Goal: Task Accomplishment & Management: Complete application form

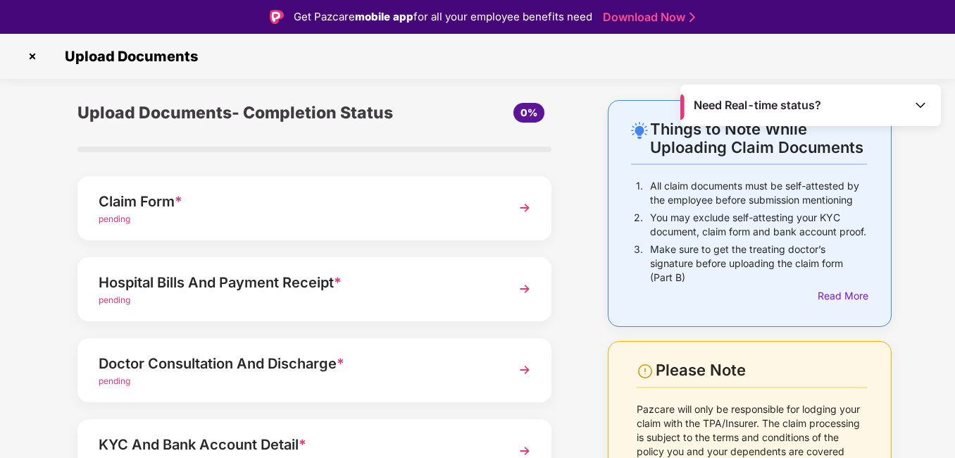
click at [524, 211] on img at bounding box center [524, 207] width 25 height 25
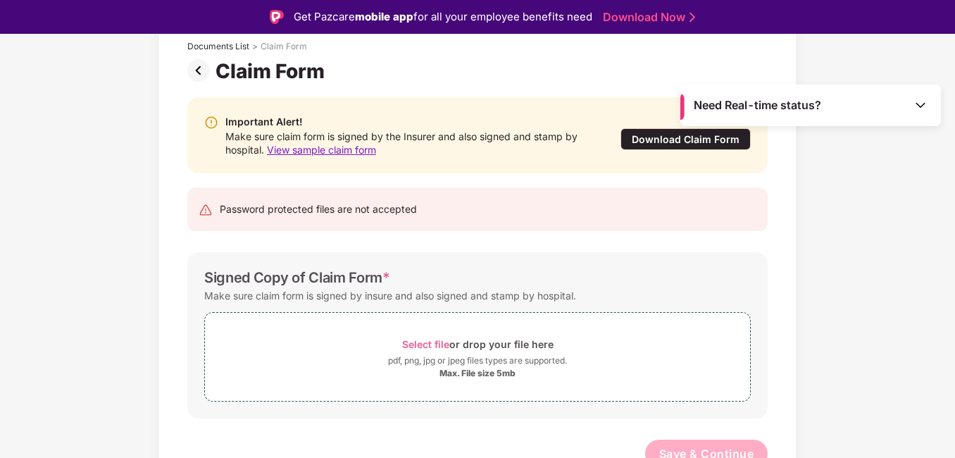
scroll to position [100, 0]
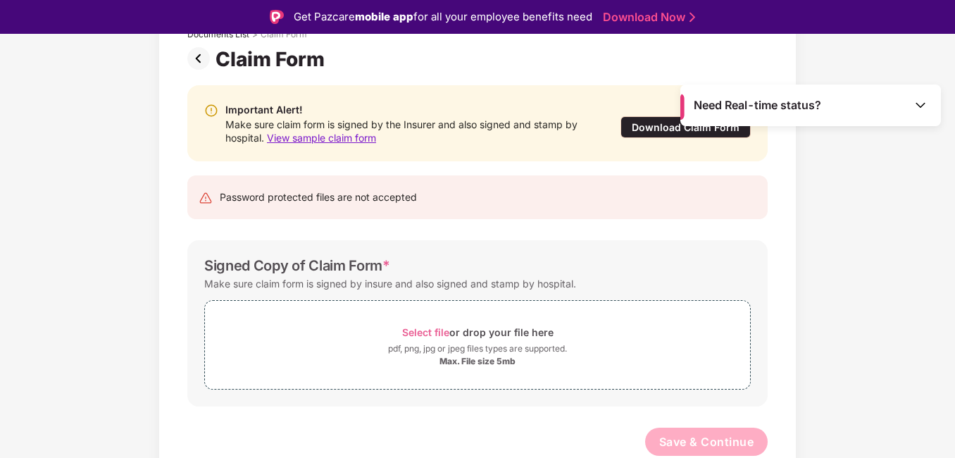
click at [758, 108] on span "Need Real-time status?" at bounding box center [756, 105] width 127 height 15
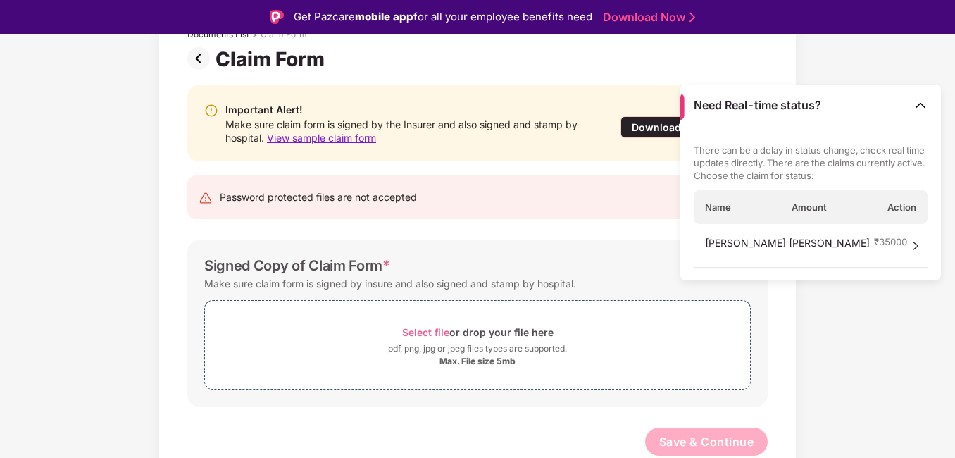
click at [874, 242] on span "₹ 35000" at bounding box center [890, 241] width 33 height 13
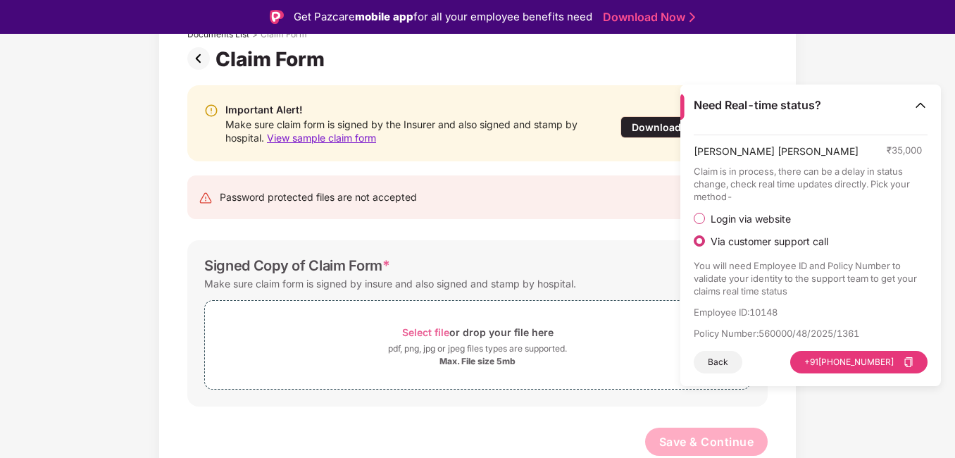
click at [501, 262] on div "Signed Copy of Claim Form *" at bounding box center [477, 265] width 546 height 17
click at [586, 206] on div "Password protected files are not accepted" at bounding box center [477, 197] width 580 height 44
click at [843, 72] on div "Documents List > Claim Form Claim Form Important Alert! Make sure claim form is…" at bounding box center [477, 245] width 955 height 491
click at [726, 368] on button "Back" at bounding box center [717, 362] width 49 height 23
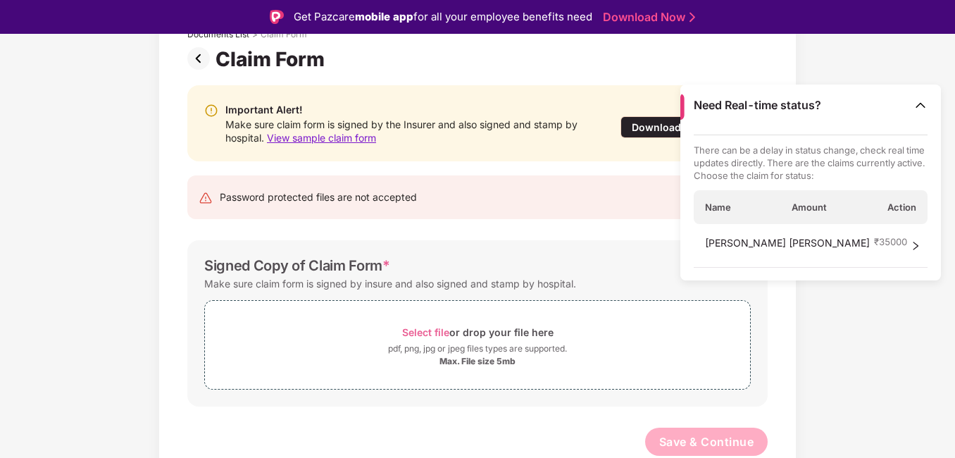
click at [629, 213] on div "Password protected files are not accepted" at bounding box center [477, 197] width 580 height 44
click at [342, 158] on div "Important Alert! Make sure claim form is signed by the Insurer and also signed …" at bounding box center [477, 123] width 580 height 76
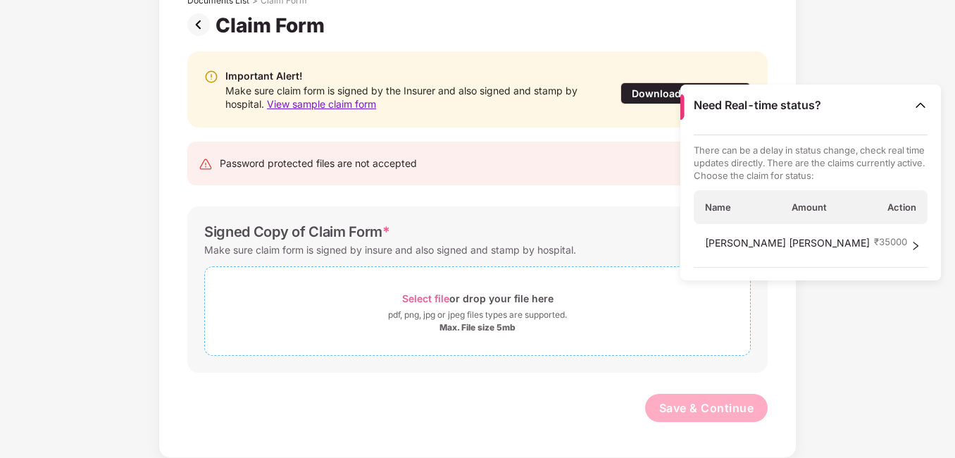
click at [468, 298] on div "Select file or drop your file here" at bounding box center [477, 298] width 151 height 19
click at [427, 298] on span "Select file" at bounding box center [425, 298] width 47 height 12
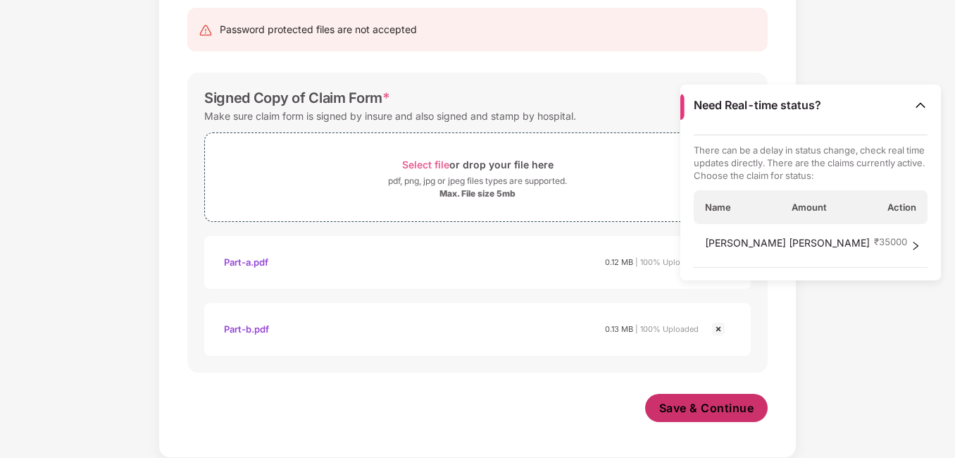
click at [663, 414] on span "Save & Continue" at bounding box center [706, 407] width 95 height 15
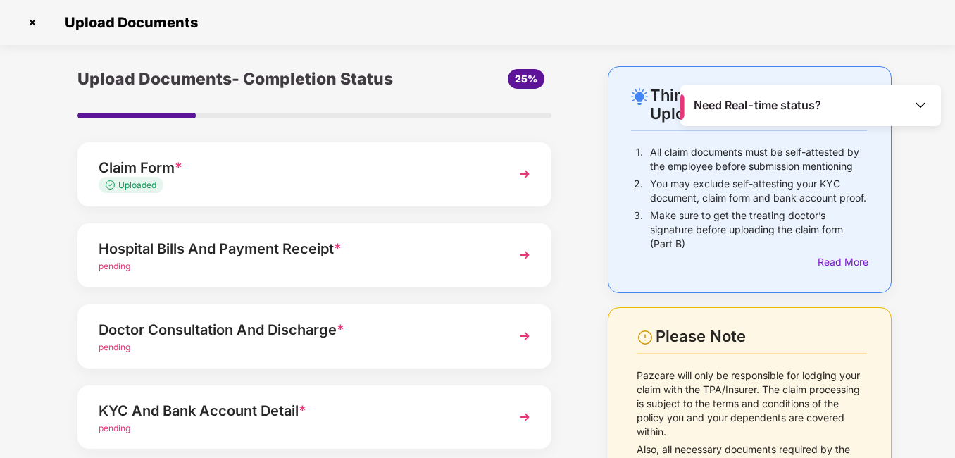
click at [525, 258] on img at bounding box center [524, 254] width 25 height 25
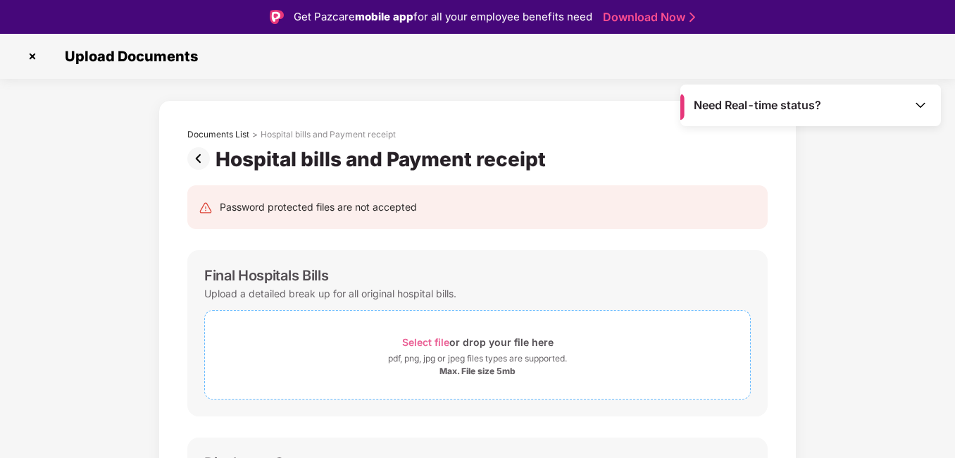
click at [434, 344] on span "Select file" at bounding box center [425, 342] width 47 height 12
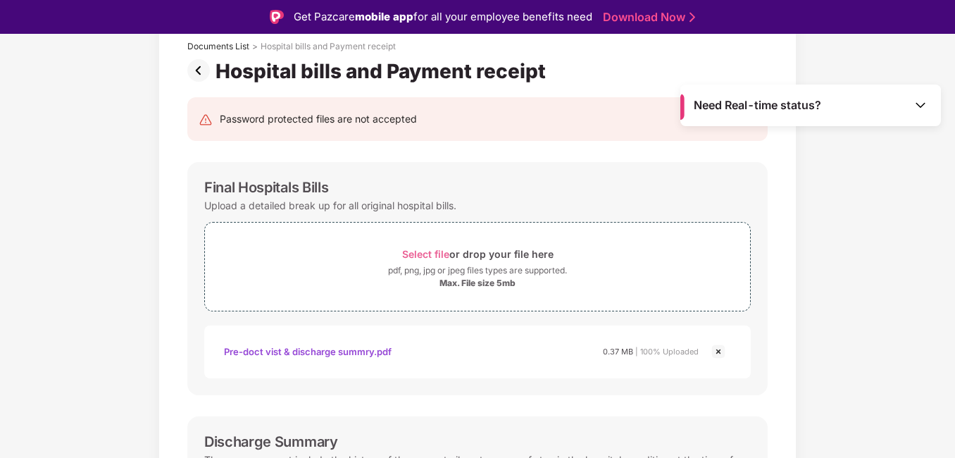
scroll to position [176, 0]
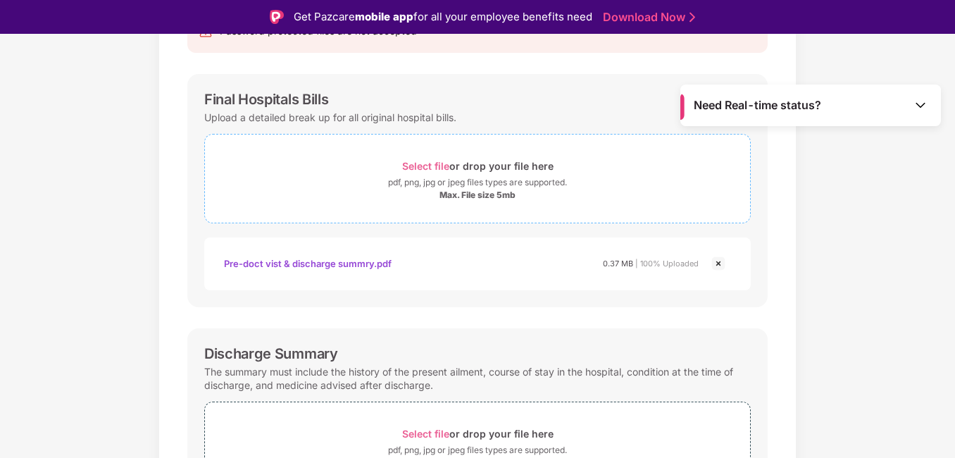
click at [470, 196] on div "Max. File size 5mb" at bounding box center [477, 194] width 76 height 11
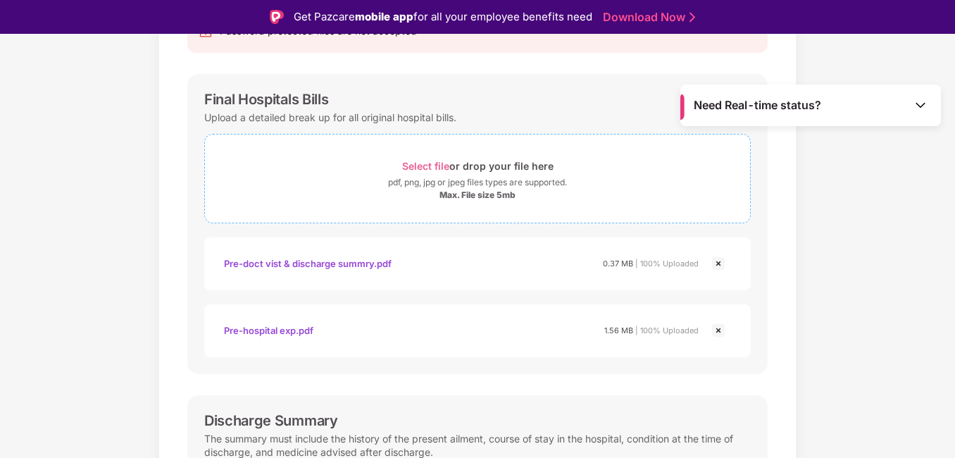
click at [446, 163] on span "Select file" at bounding box center [425, 166] width 47 height 12
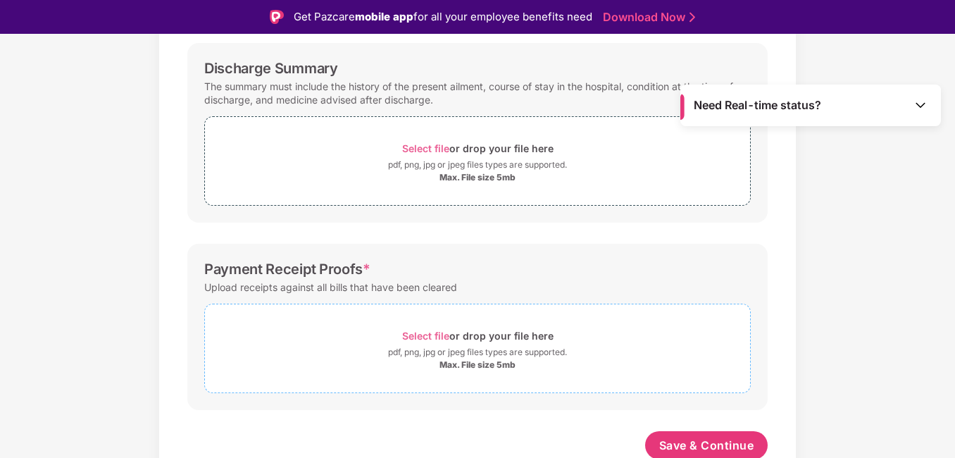
scroll to position [532, 0]
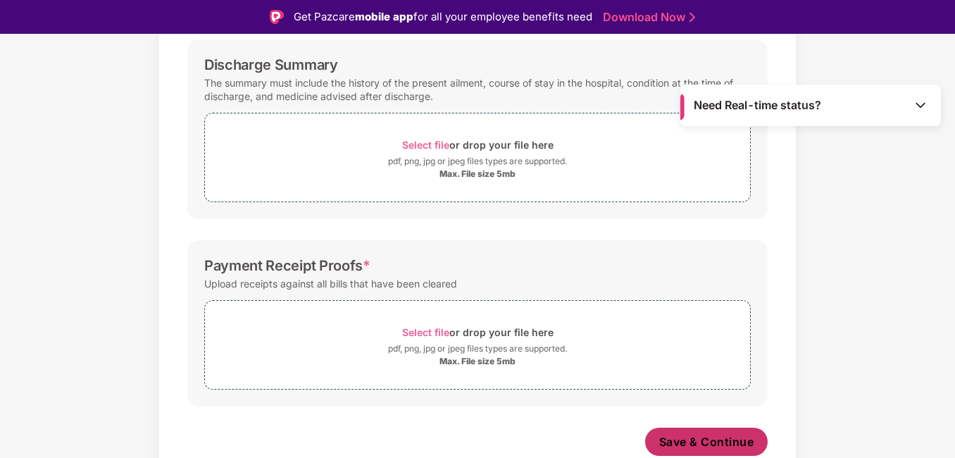
click at [681, 444] on span "Save & Continue" at bounding box center [706, 441] width 95 height 15
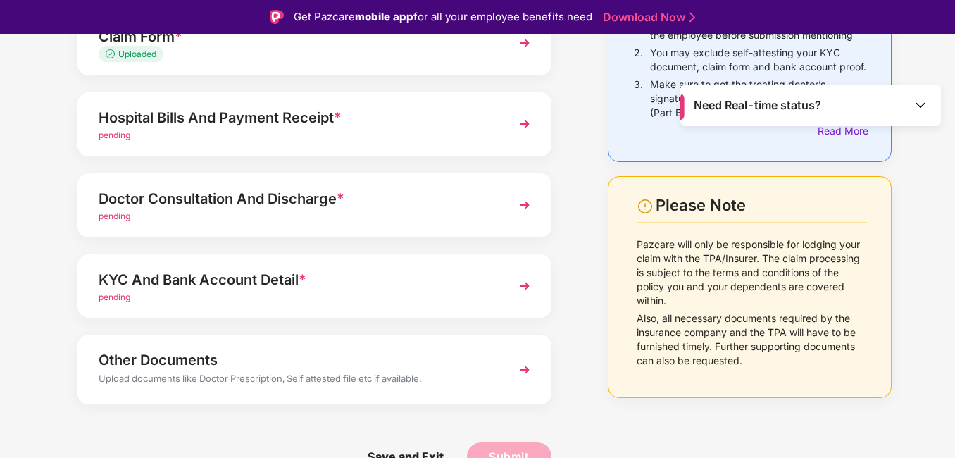
scroll to position [77, 0]
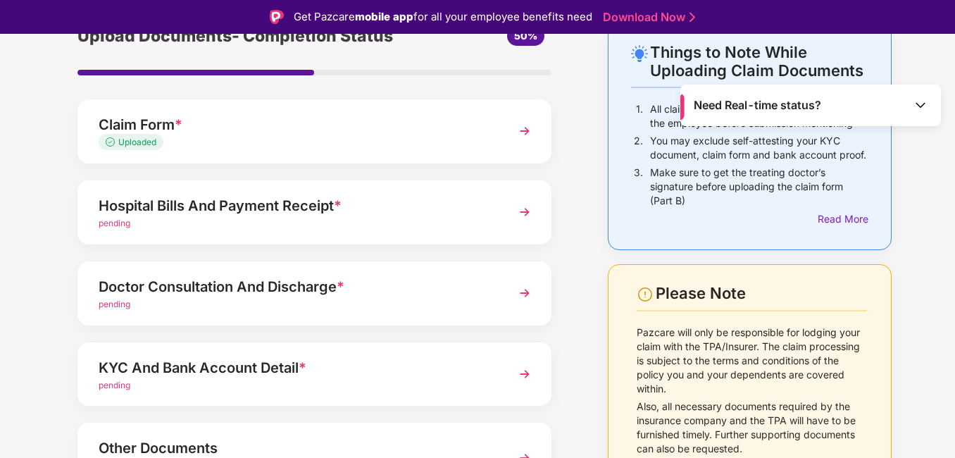
click at [313, 209] on div "Hospital Bills And Payment Receipt *" at bounding box center [296, 205] width 395 height 23
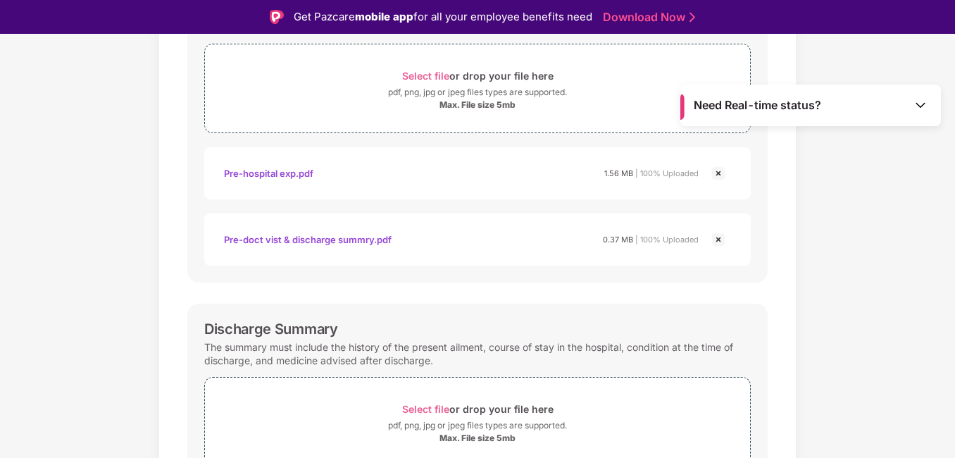
scroll to position [442, 0]
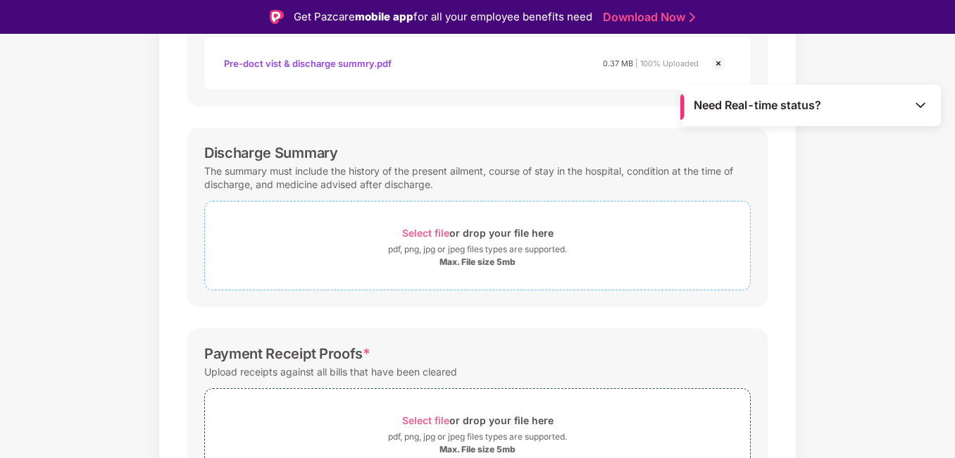
click at [455, 233] on div "Select file or drop your file here" at bounding box center [477, 232] width 151 height 19
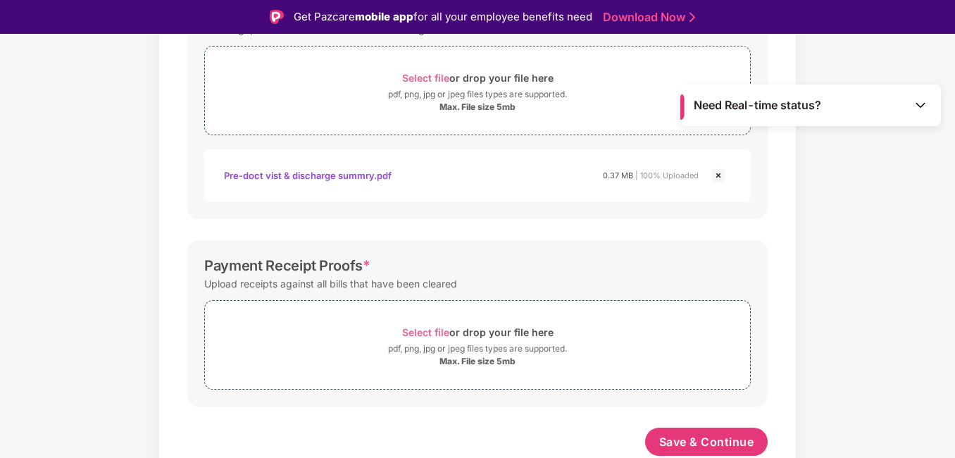
scroll to position [509, 0]
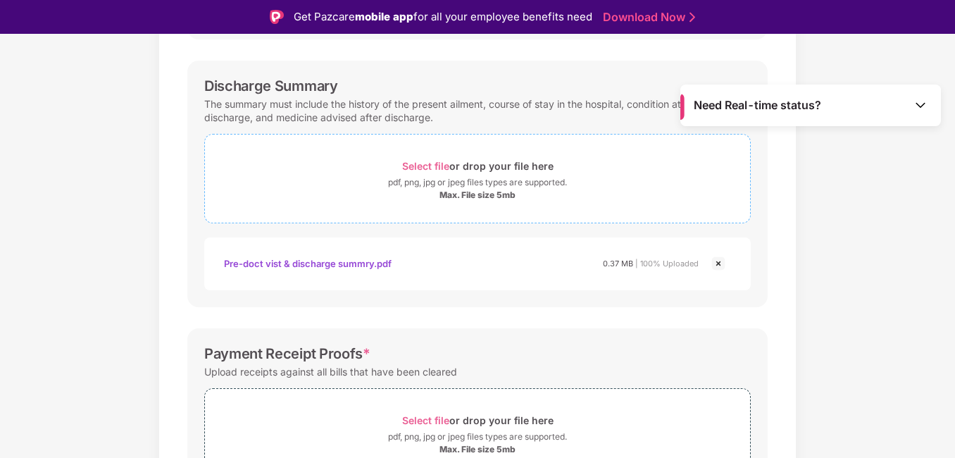
click at [453, 197] on div "Max. File size 5mb" at bounding box center [477, 194] width 76 height 11
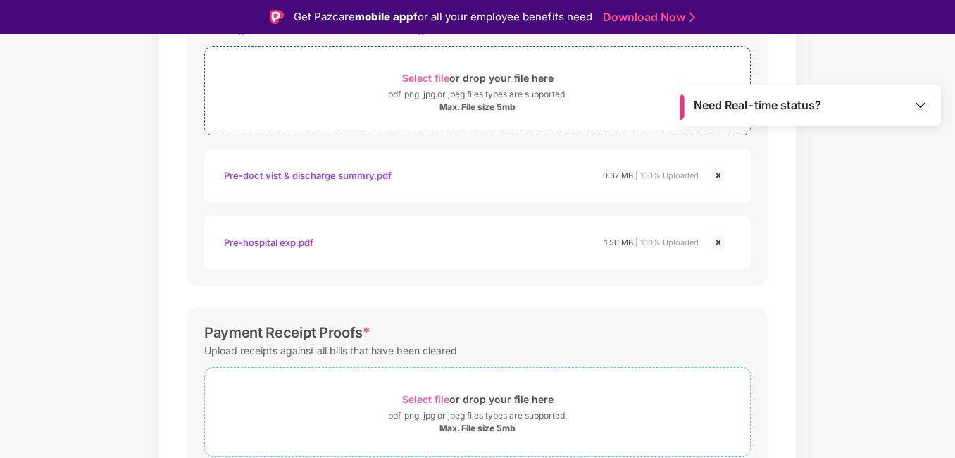
scroll to position [664, 0]
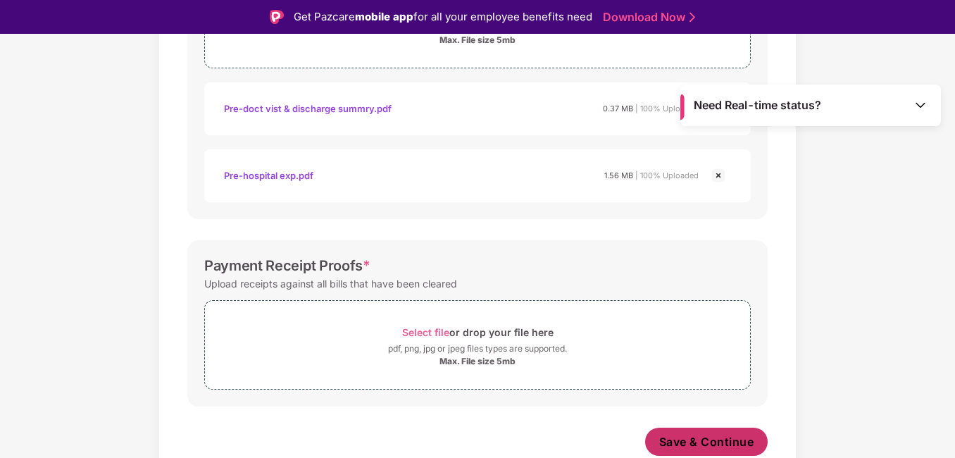
click at [686, 442] on span "Save & Continue" at bounding box center [706, 441] width 95 height 15
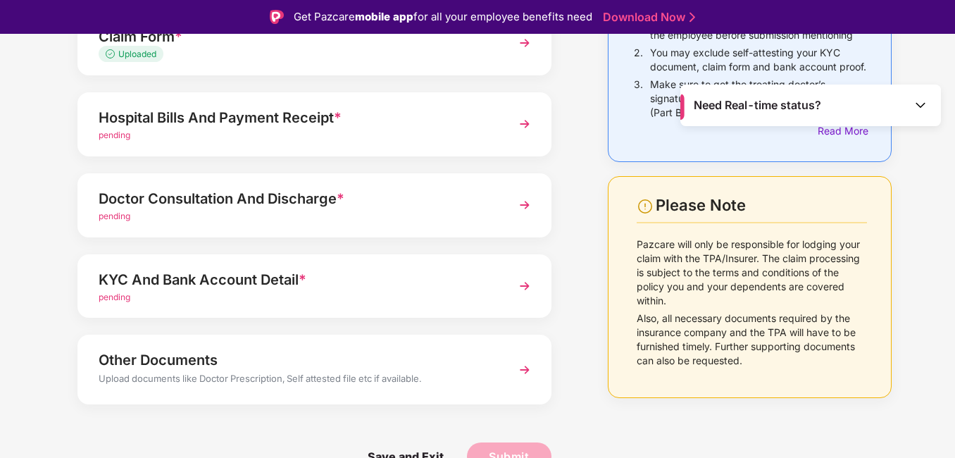
scroll to position [77, 0]
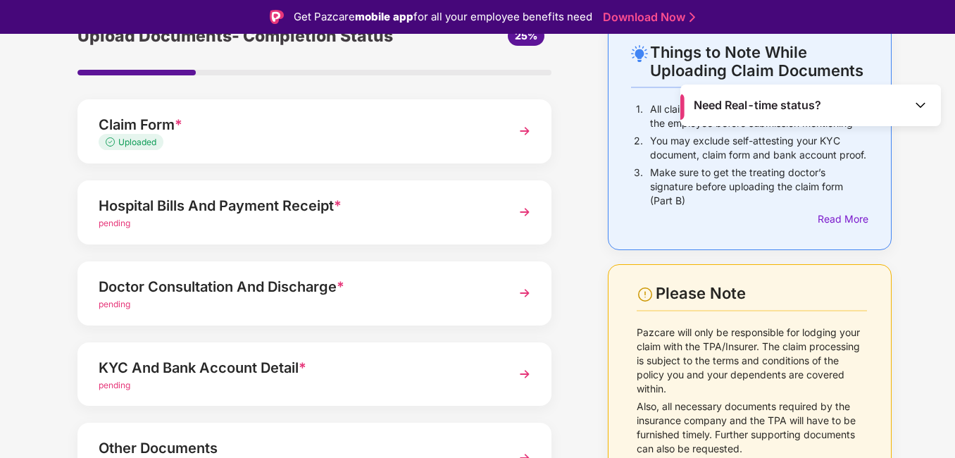
click at [330, 202] on div "Hospital Bills And Payment Receipt *" at bounding box center [296, 205] width 395 height 23
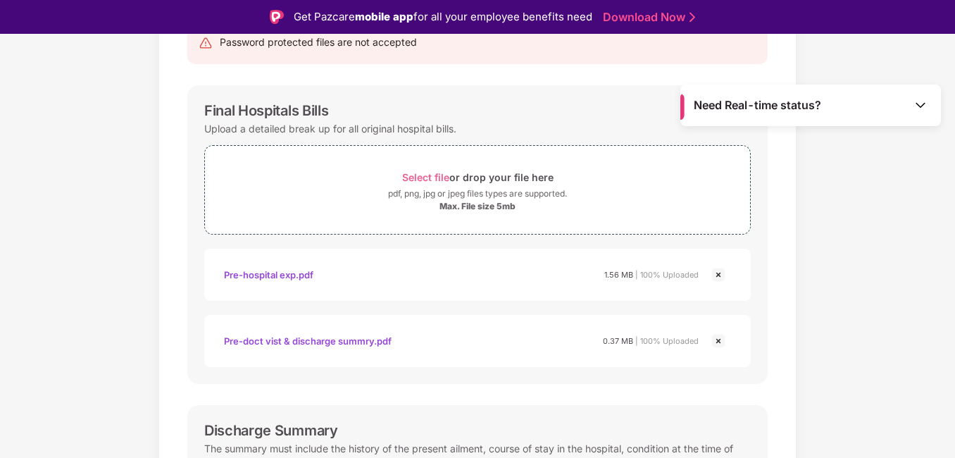
scroll to position [253, 0]
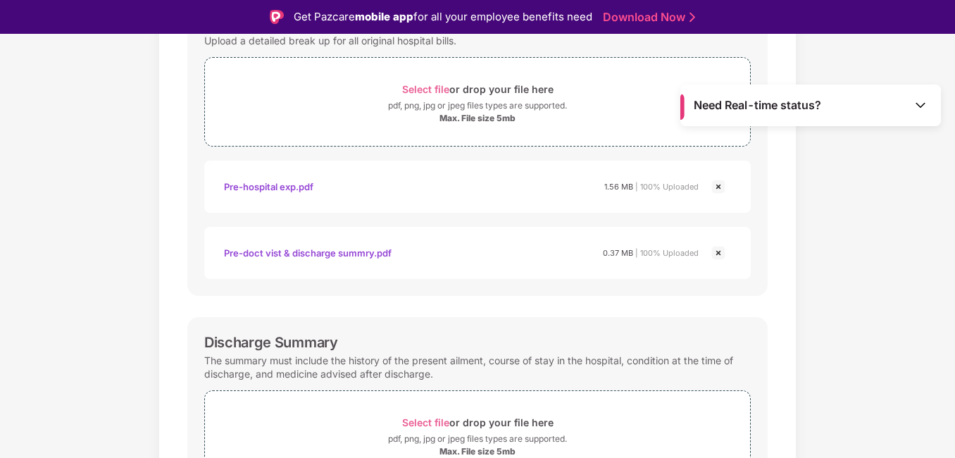
click at [718, 252] on img at bounding box center [718, 252] width 17 height 17
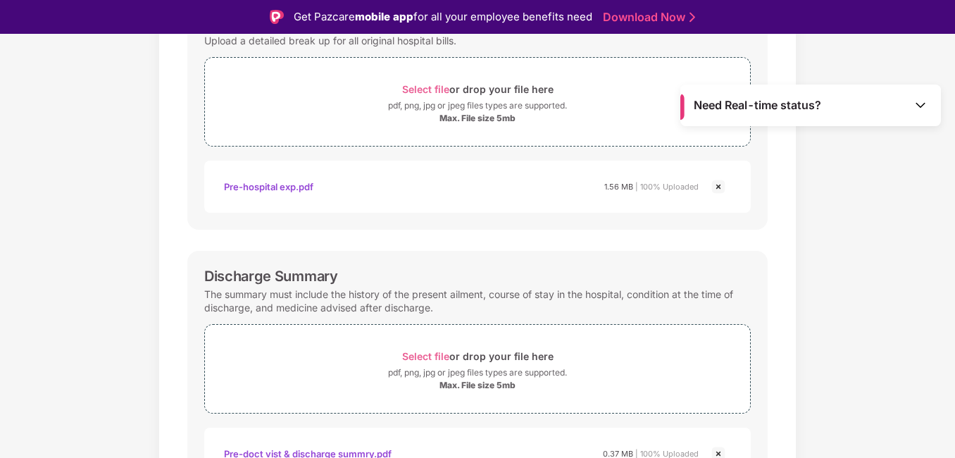
click at [713, 186] on img at bounding box center [718, 186] width 17 height 17
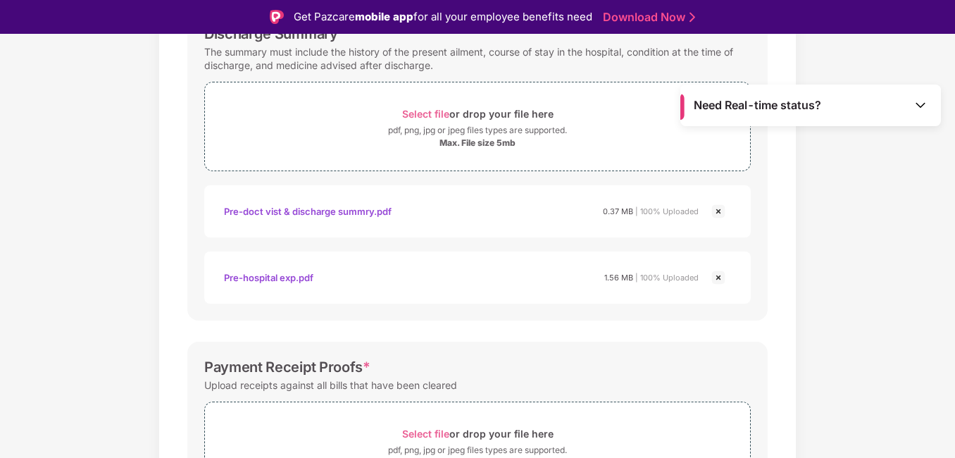
scroll to position [341, 0]
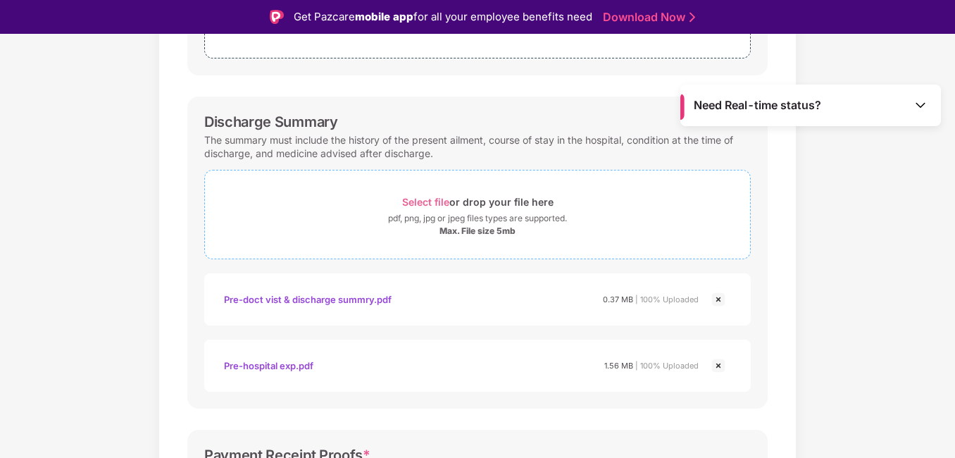
click at [434, 201] on span "Select file" at bounding box center [425, 202] width 47 height 12
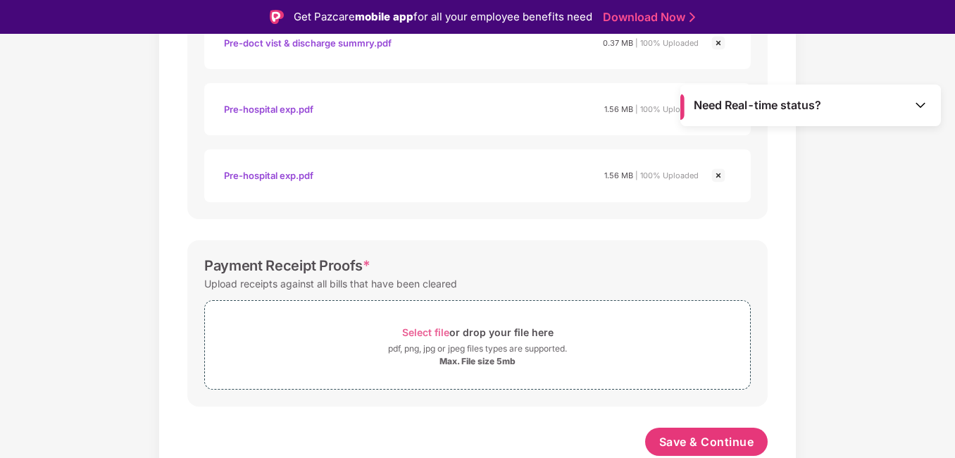
scroll to position [421, 0]
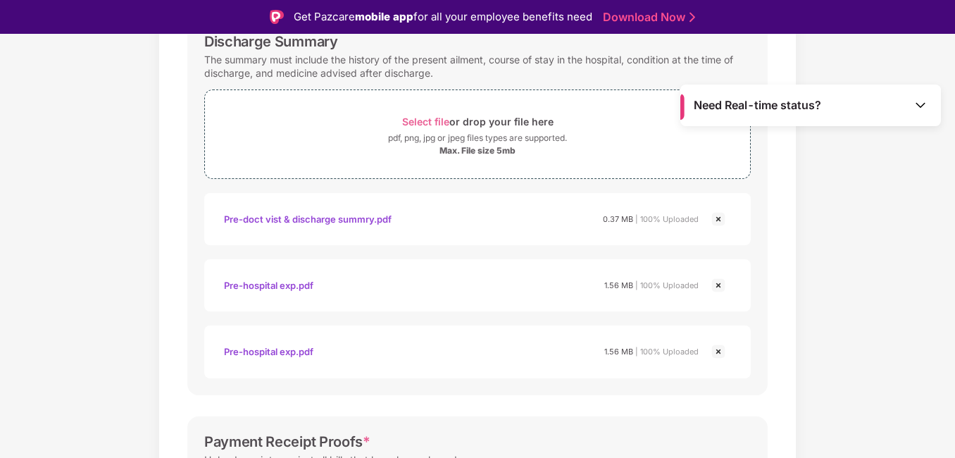
click at [717, 282] on img at bounding box center [718, 285] width 17 height 17
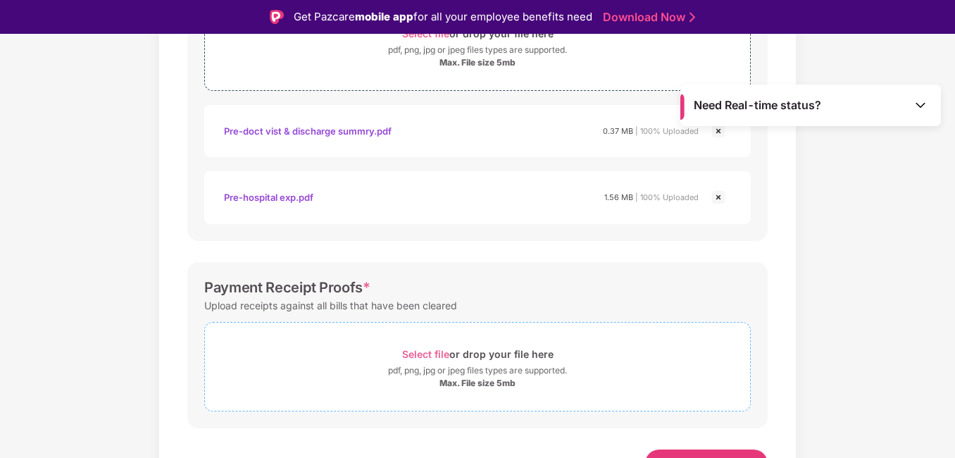
scroll to position [531, 0]
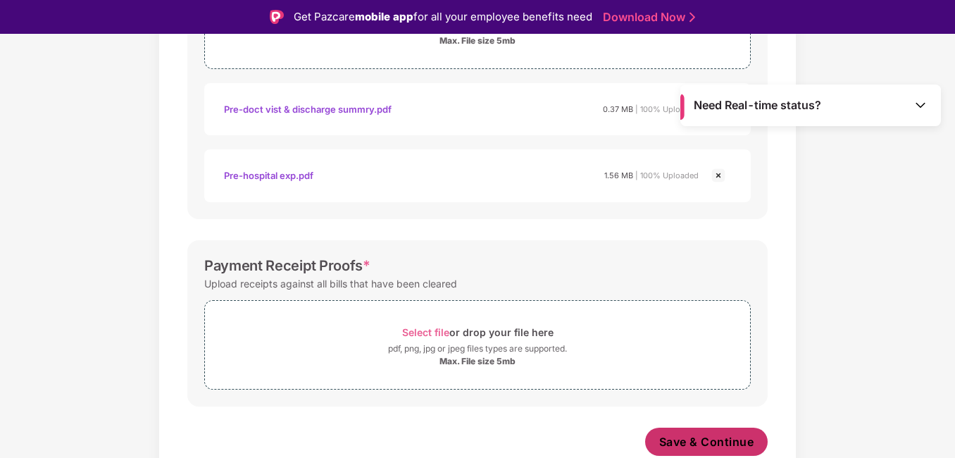
click at [688, 445] on span "Save & Continue" at bounding box center [706, 441] width 95 height 15
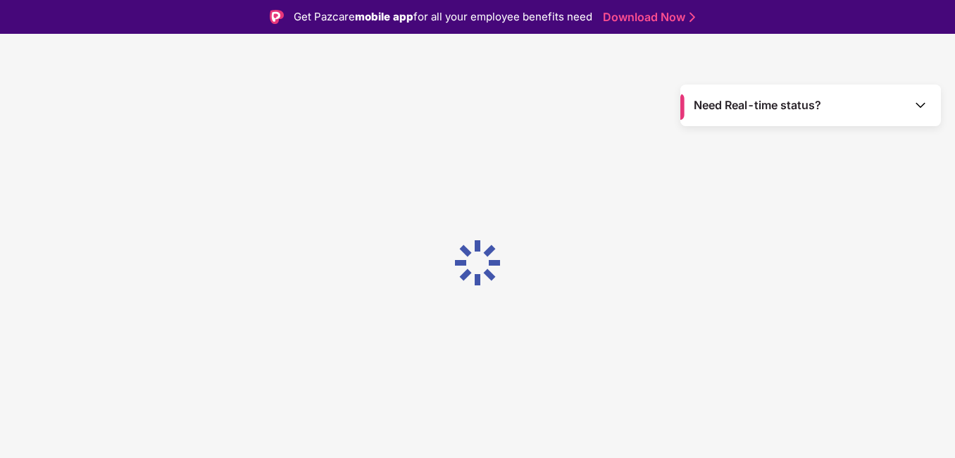
scroll to position [0, 0]
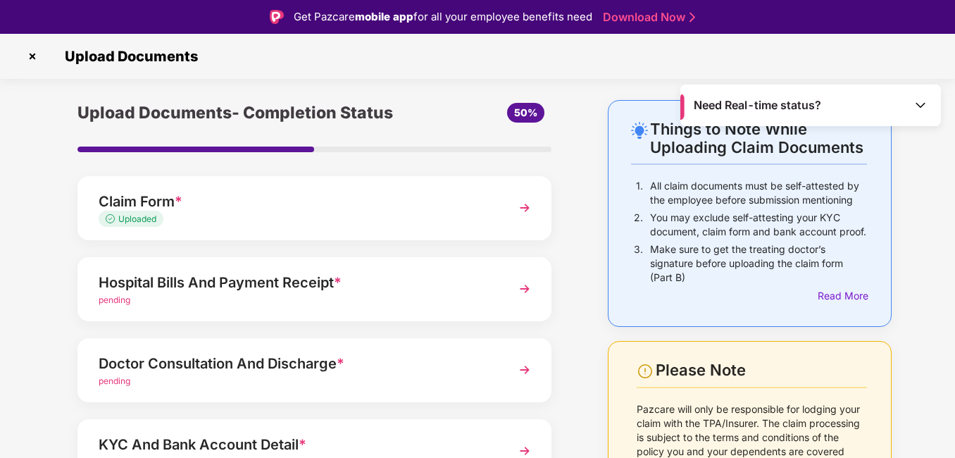
click at [622, 18] on link "Download Now" at bounding box center [647, 17] width 88 height 15
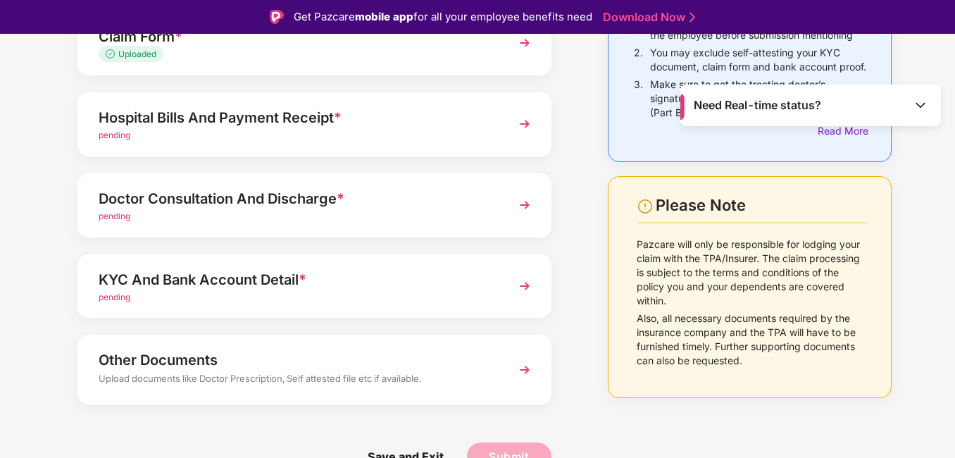
click at [524, 121] on img at bounding box center [524, 123] width 25 height 25
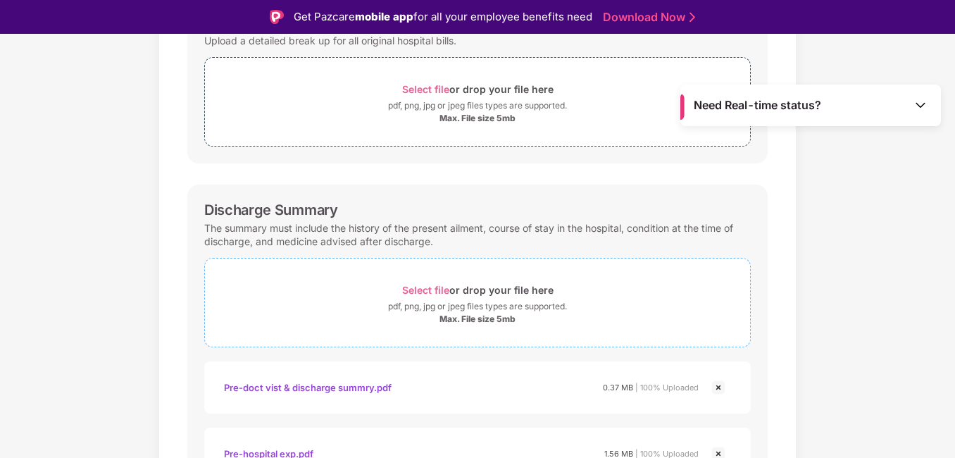
scroll to position [341, 0]
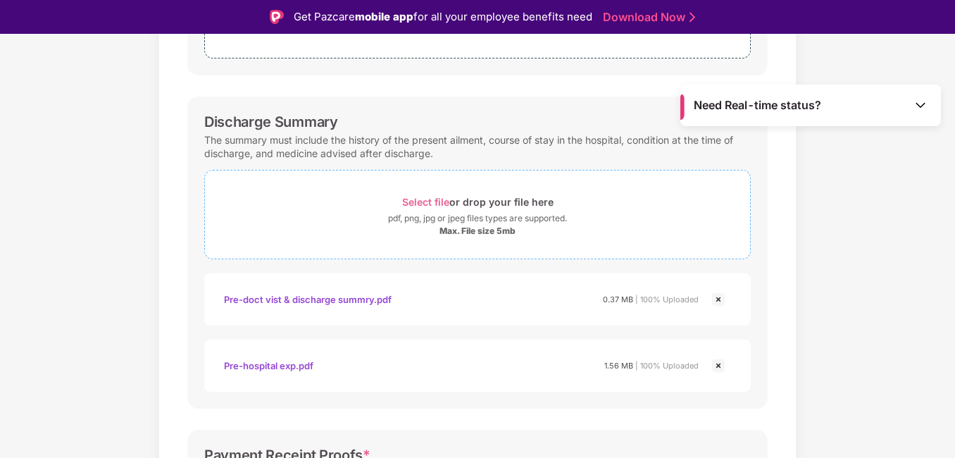
click at [429, 201] on span "Select file" at bounding box center [425, 202] width 47 height 12
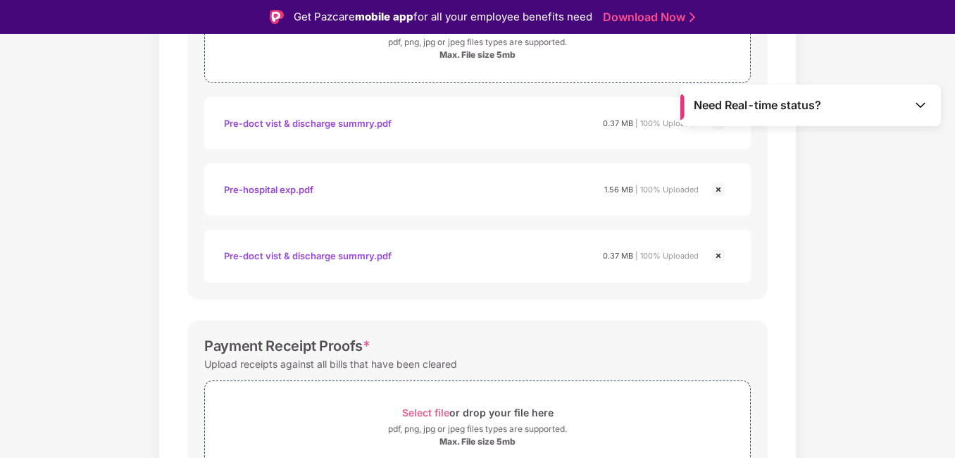
scroll to position [597, 0]
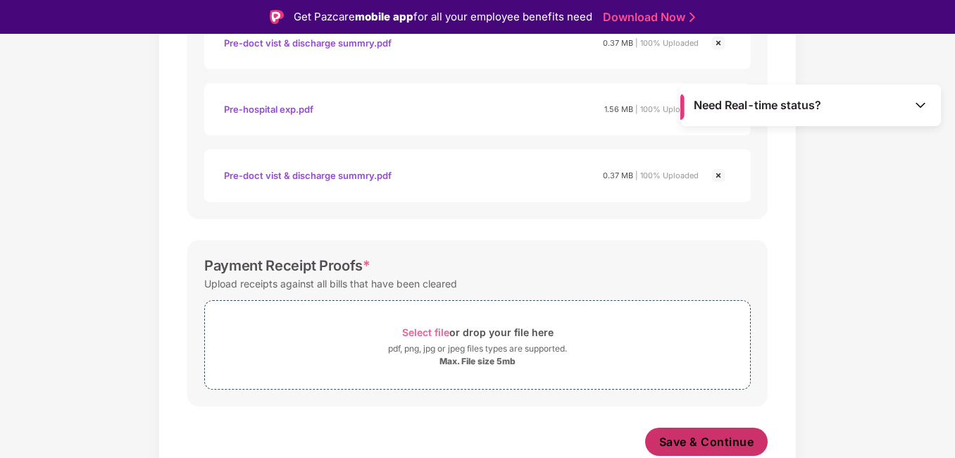
click at [659, 441] on span "Save & Continue" at bounding box center [706, 441] width 95 height 15
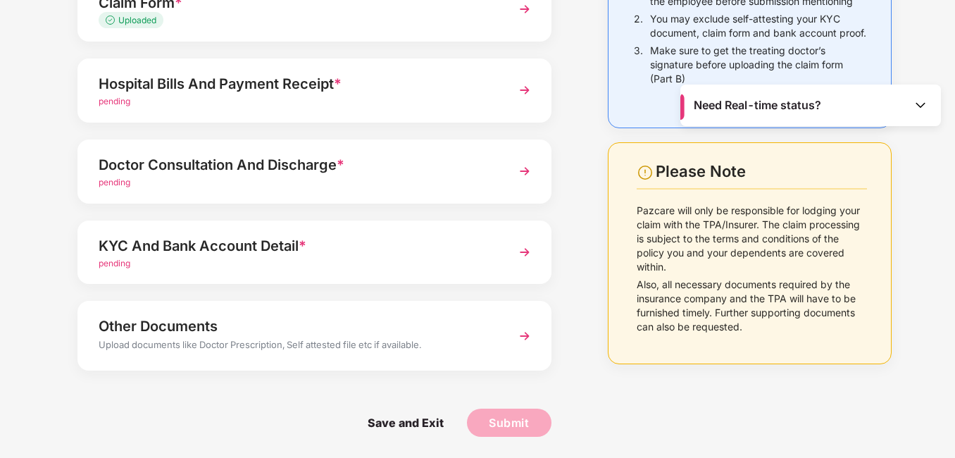
scroll to position [0, 0]
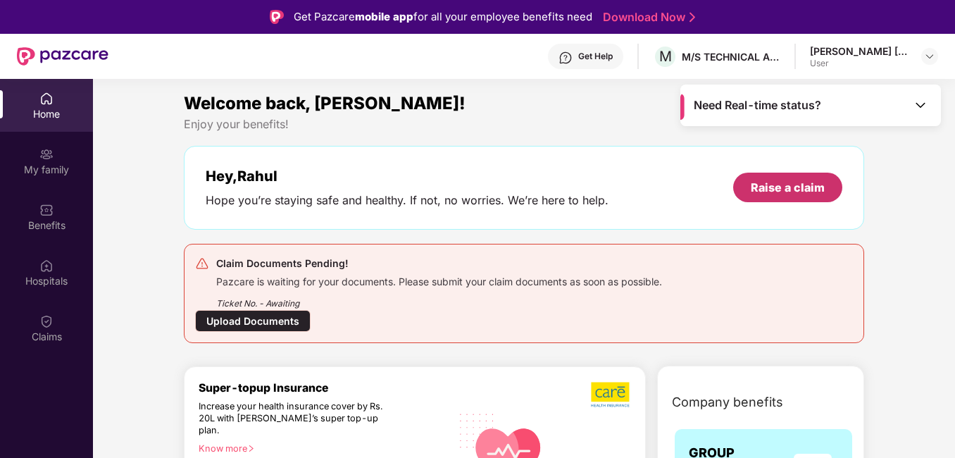
click at [772, 190] on div "Raise a claim" at bounding box center [788, 187] width 74 height 15
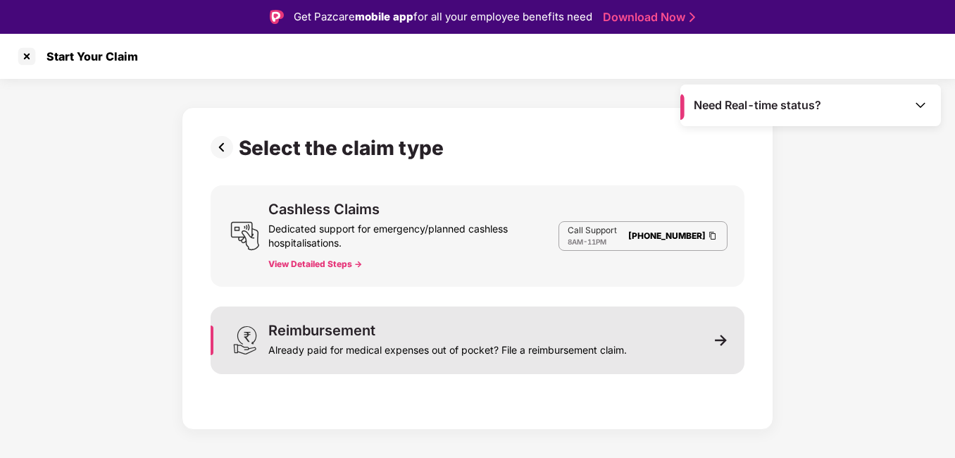
click at [332, 332] on div "Reimbursement" at bounding box center [321, 330] width 107 height 14
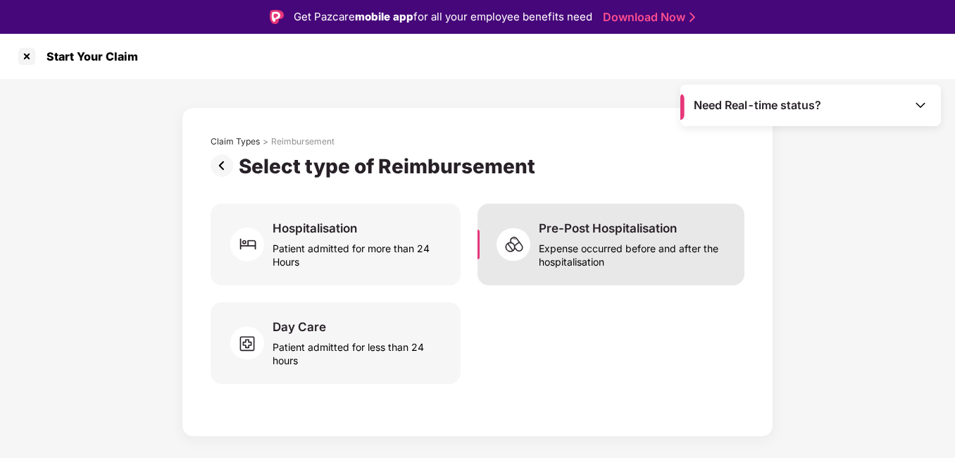
click at [574, 237] on div "Expense occurred before and after the hospitalisation" at bounding box center [633, 252] width 189 height 32
